Goal: Communication & Community: Answer question/provide support

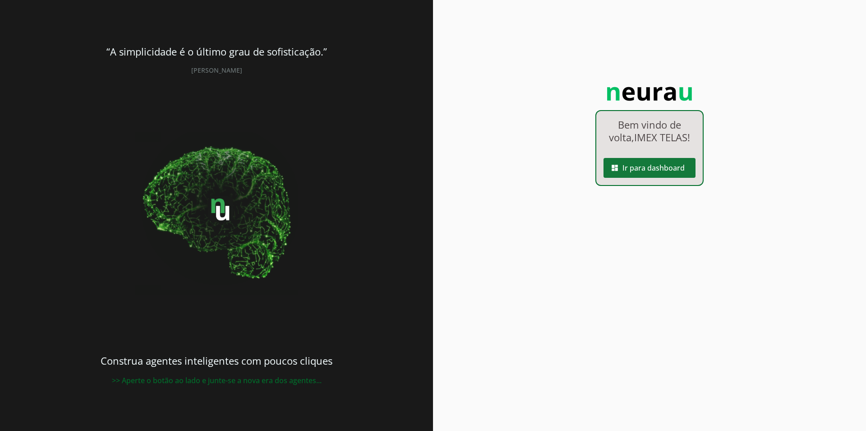
click at [638, 172] on span at bounding box center [649, 168] width 92 height 22
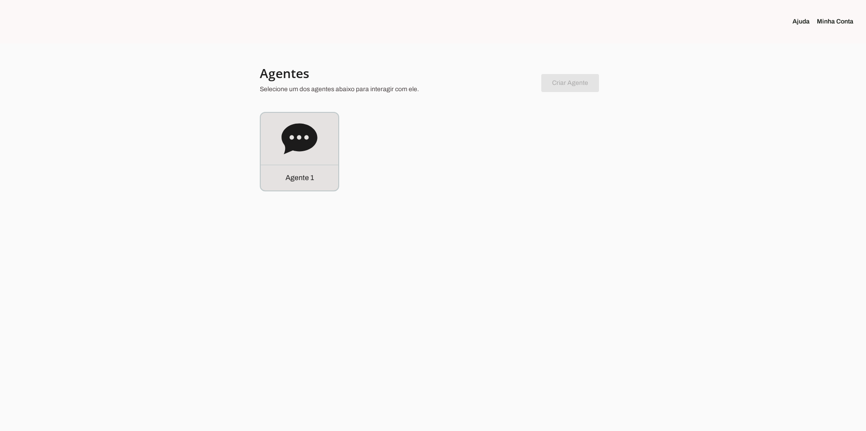
click at [826, 22] on link "Minha Conta" at bounding box center [839, 21] width 44 height 9
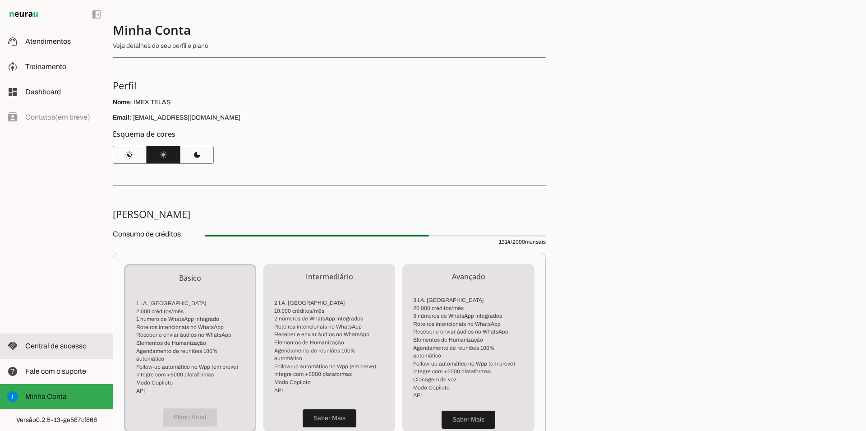
click at [62, 354] on md-item "handshake Central de sucesso Central de sucesso" at bounding box center [56, 345] width 113 height 25
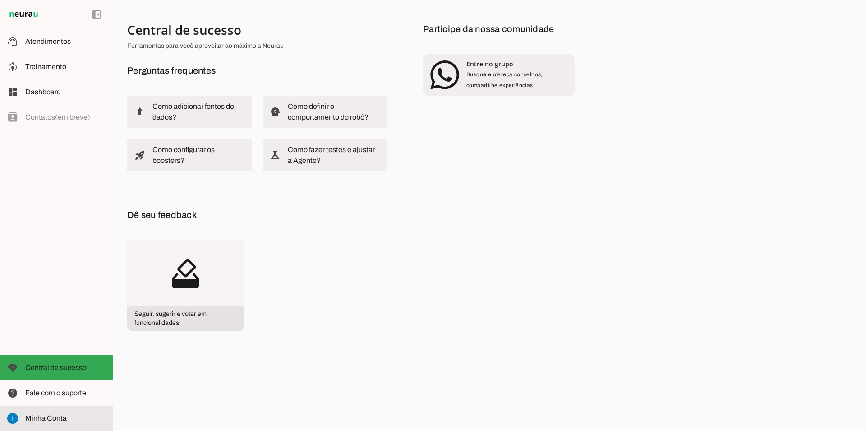
click at [26, 414] on slot at bounding box center [65, 418] width 80 height 11
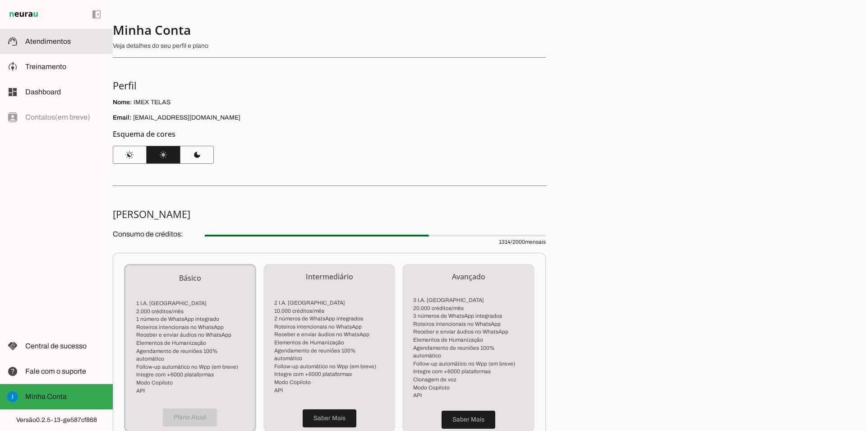
click at [53, 46] on slot at bounding box center [65, 41] width 80 height 11
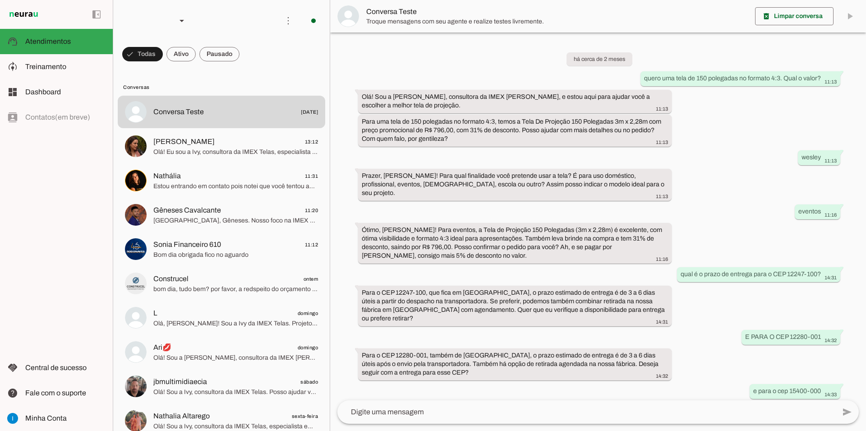
scroll to position [411, 0]
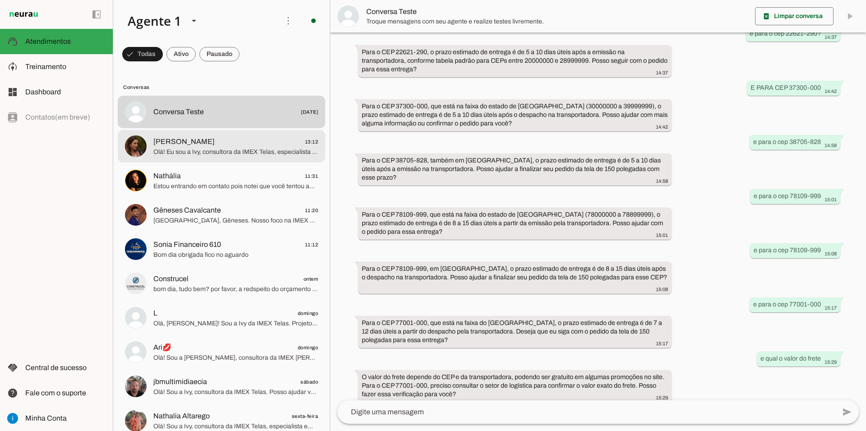
click at [202, 136] on span "[PERSON_NAME] 13:12" at bounding box center [235, 141] width 165 height 11
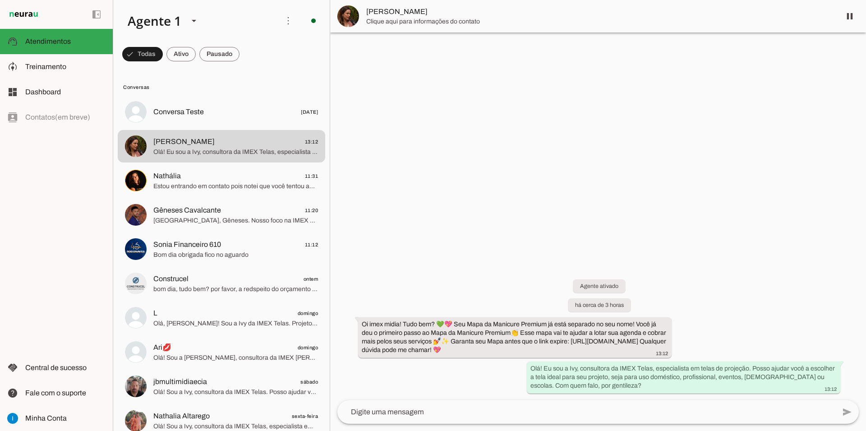
click at [346, 18] on img at bounding box center [348, 16] width 22 height 22
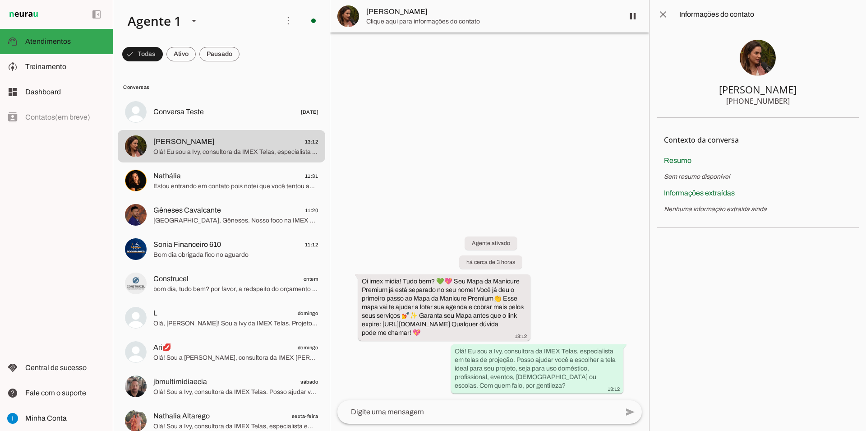
click at [755, 51] on img at bounding box center [757, 58] width 36 height 36
click at [744, 72] on section "[PERSON_NAME] [PHONE_NUMBER]" at bounding box center [757, 73] width 202 height 89
click at [761, 60] on img at bounding box center [757, 58] width 36 height 36
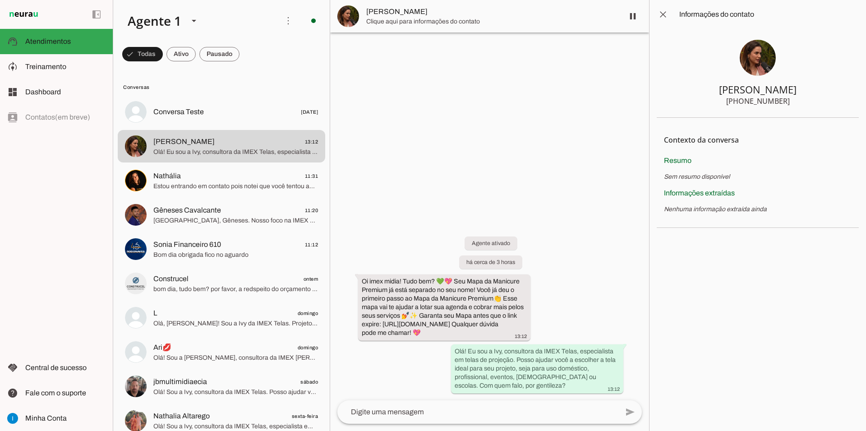
click at [761, 60] on img at bounding box center [757, 58] width 36 height 36
